Goal: Check status: Check status

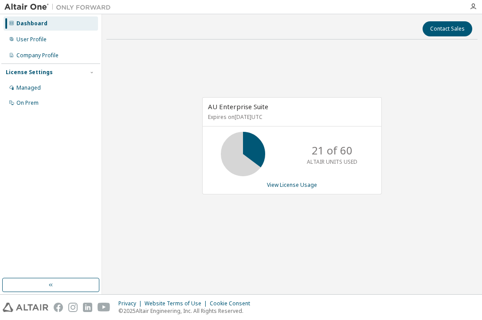
click at [145, 96] on div "AU Enterprise Suite Expires on [DATE] UTC 21 of 60 ALTAIR UNITS USED View Licen…" at bounding box center [291, 151] width 371 height 208
